Goal: Transaction & Acquisition: Purchase product/service

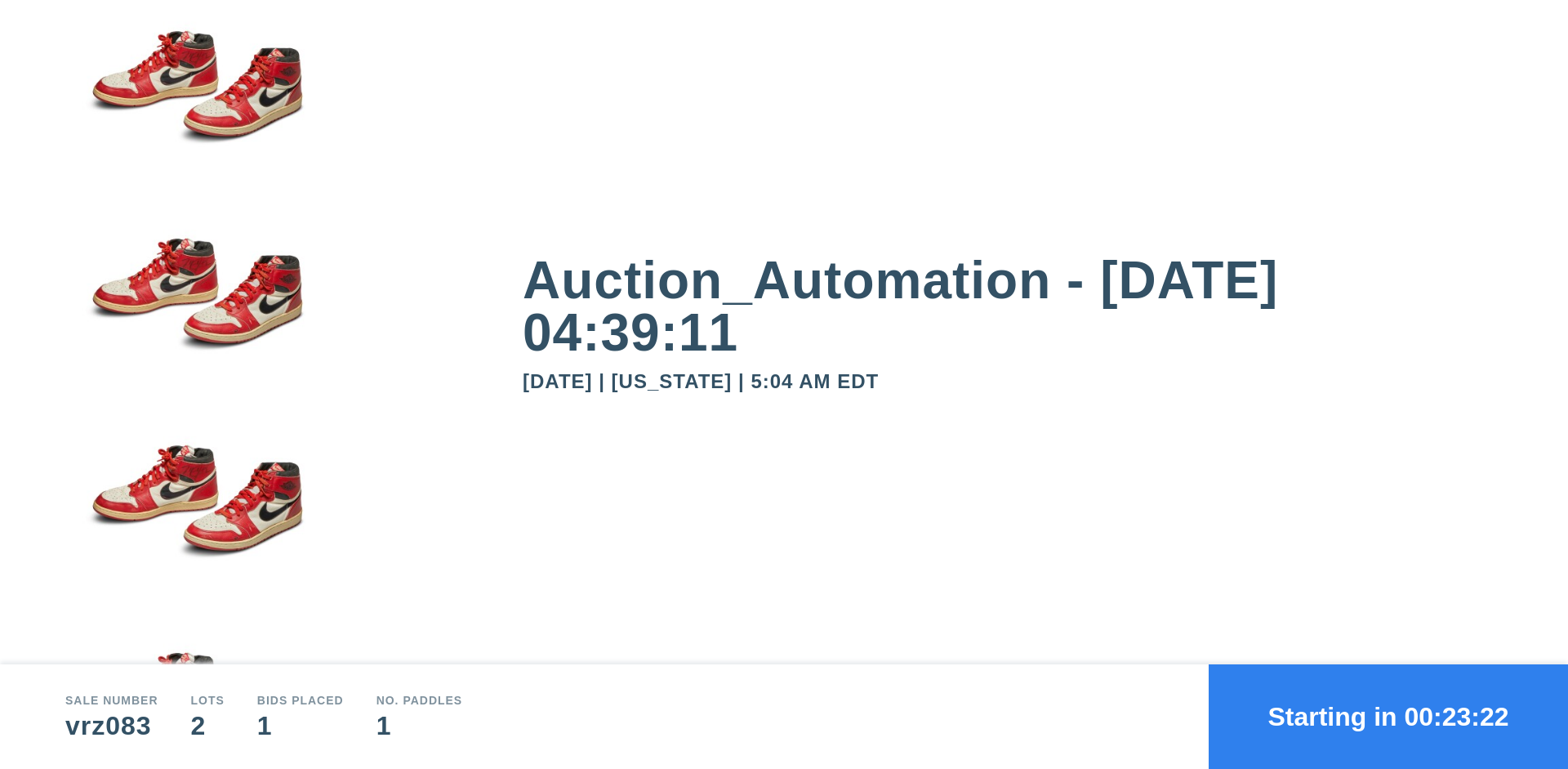
click at [1389, 716] on button "Starting in 00:23:22" at bounding box center [1388, 716] width 360 height 104
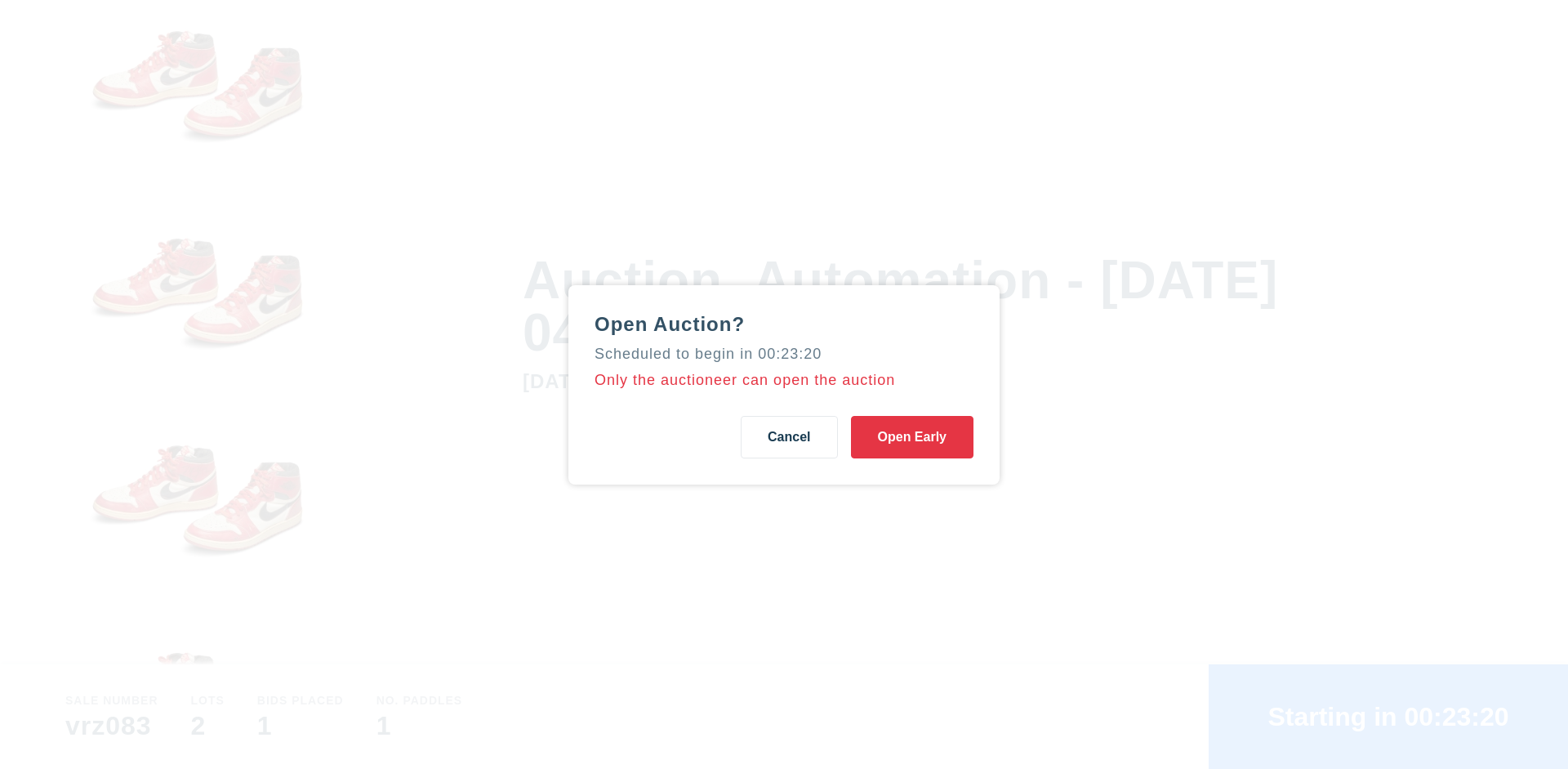
click at [912, 436] on button "Open Early" at bounding box center [912, 437] width 123 height 43
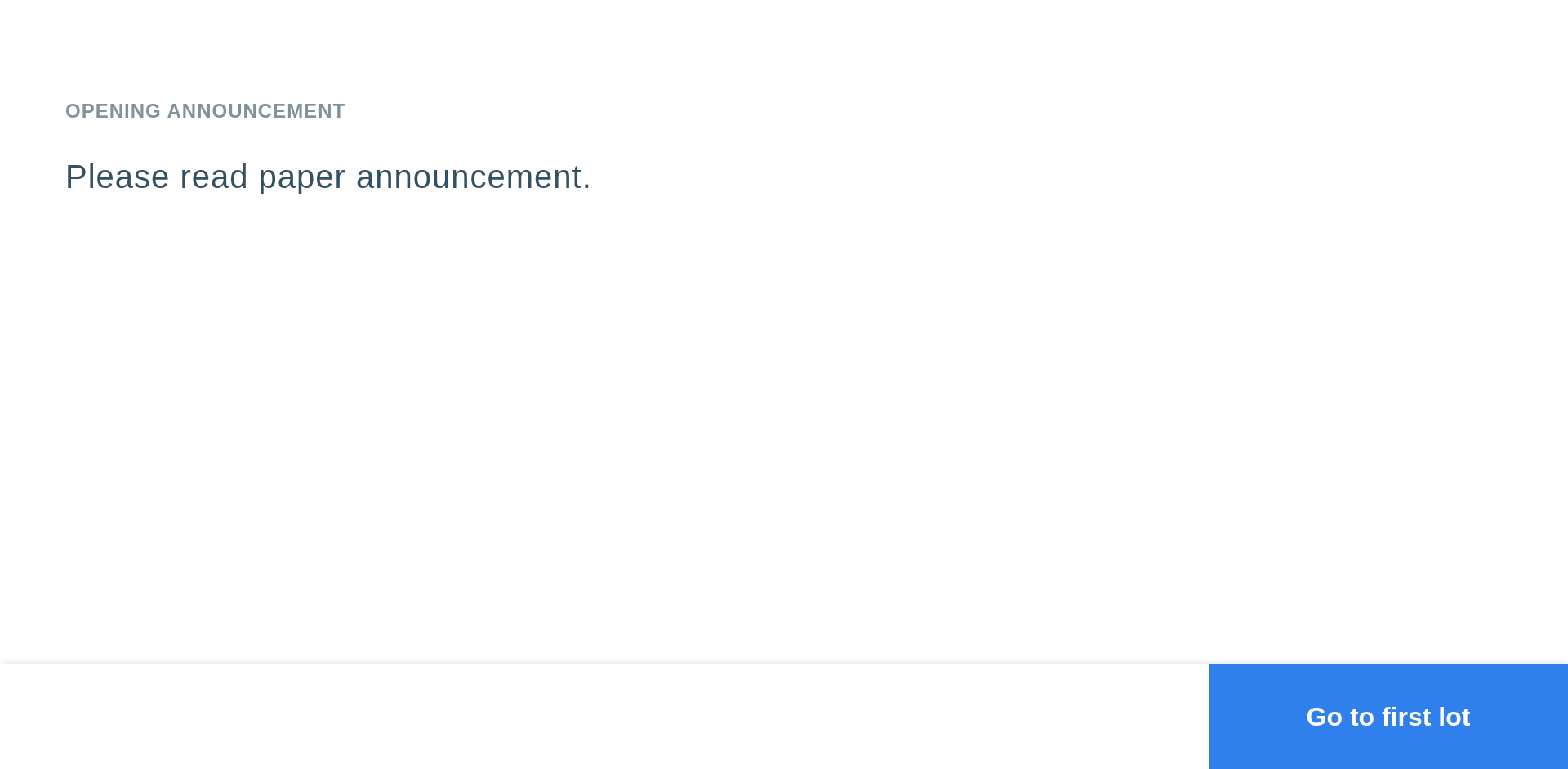
click at [1389, 716] on button "Go to first lot" at bounding box center [1388, 716] width 360 height 104
